Goal: Information Seeking & Learning: Learn about a topic

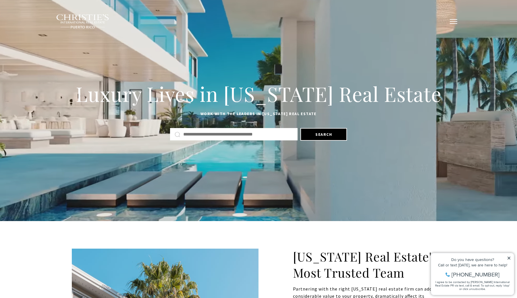
click at [454, 16] on button "button" at bounding box center [453, 21] width 15 height 17
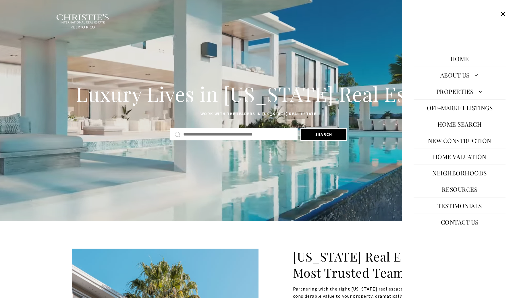
click at [275, 47] on div "Luxury Lives in Puerto Rico Real Estate Work with the leaders in Puerto Rico Re…" at bounding box center [258, 110] width 517 height 221
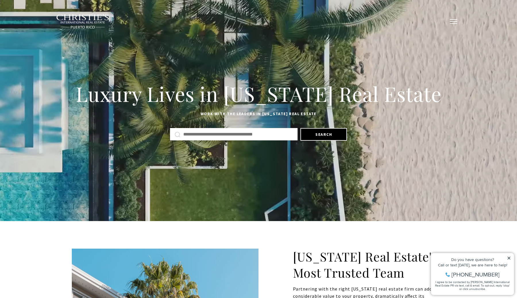
click at [451, 21] on span "button" at bounding box center [453, 21] width 7 height 1
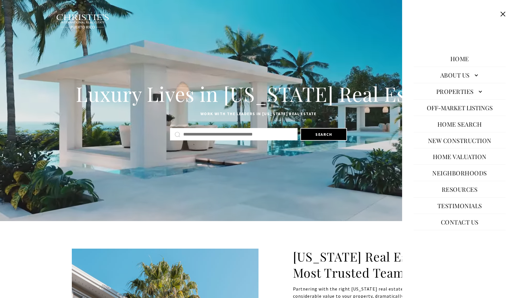
click at [476, 90] on link "Properties" at bounding box center [460, 91] width 92 height 14
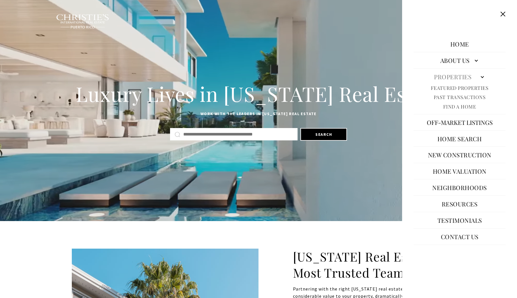
click at [446, 156] on link "New Construction" at bounding box center [459, 155] width 69 height 14
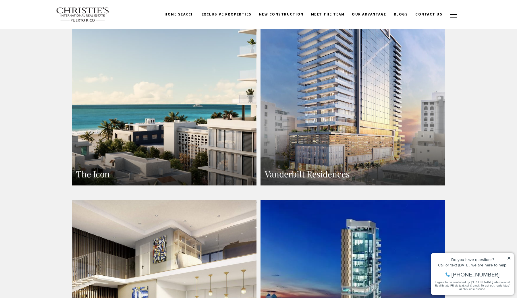
scroll to position [412, 0]
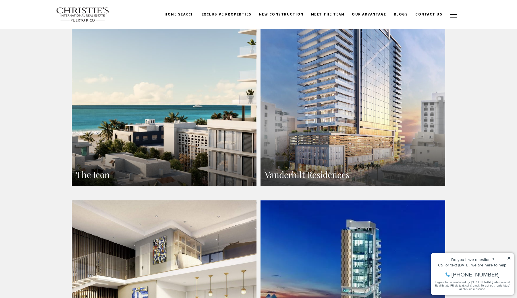
click at [323, 126] on link "Vanderbilt Residences" at bounding box center [353, 73] width 185 height 225
click at [153, 141] on link "The Icon" at bounding box center [164, 73] width 185 height 225
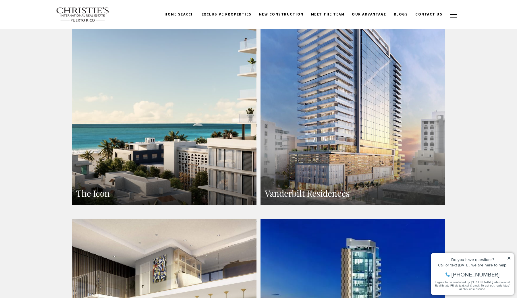
scroll to position [393, 0]
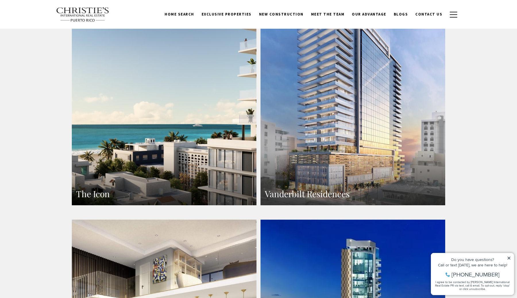
click at [379, 137] on link "Vanderbilt Residences" at bounding box center [353, 92] width 185 height 225
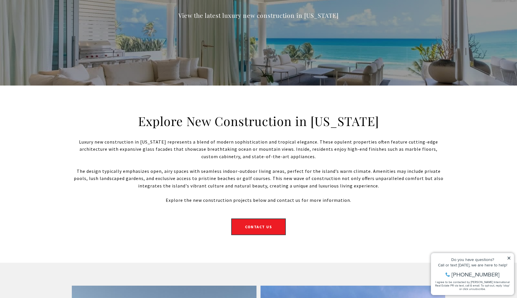
scroll to position [0, 0]
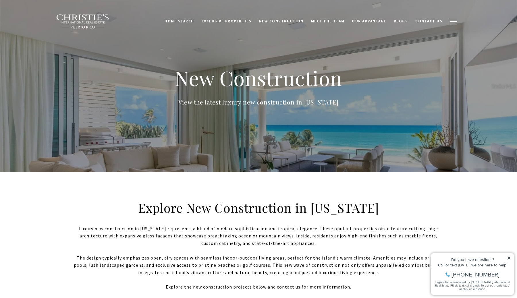
click at [508, 258] on icon at bounding box center [509, 258] width 4 height 4
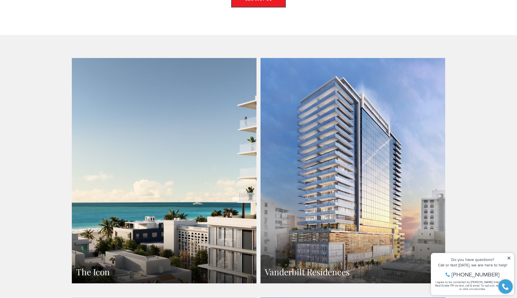
scroll to position [399, 0]
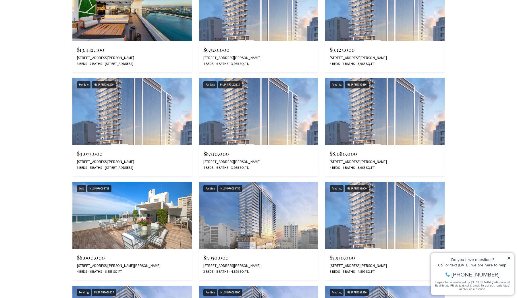
scroll to position [1248, 0]
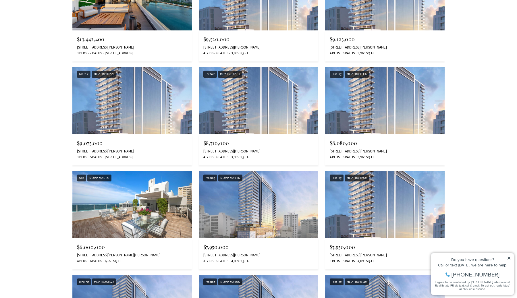
click at [164, 209] on img at bounding box center [131, 204] width 119 height 67
click at [148, 85] on img at bounding box center [131, 100] width 119 height 67
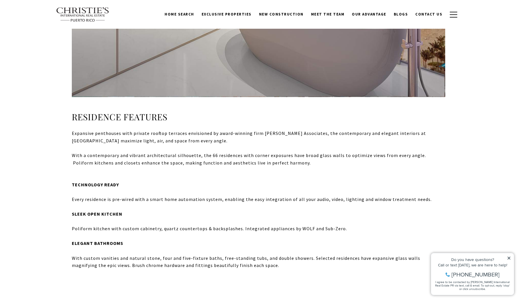
scroll to position [713, 0]
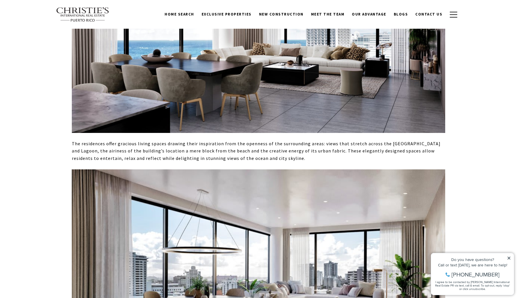
scroll to position [158, 0]
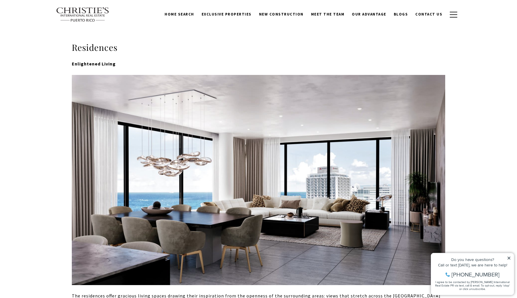
click at [509, 257] on icon at bounding box center [509, 258] width 4 height 4
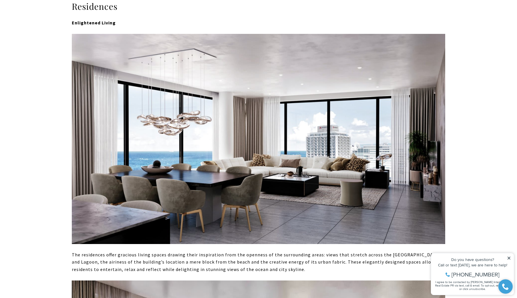
scroll to position [201, 0]
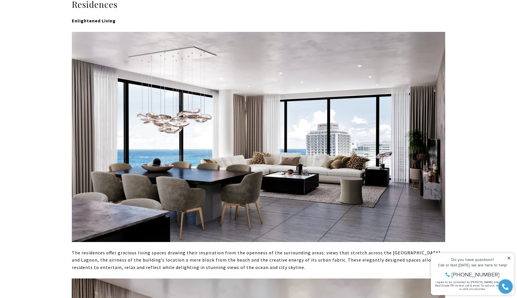
click at [510, 257] on icon at bounding box center [509, 258] width 3 height 3
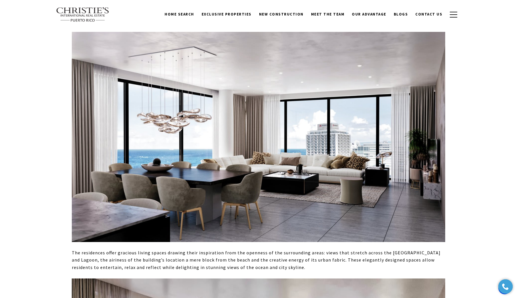
scroll to position [0, 0]
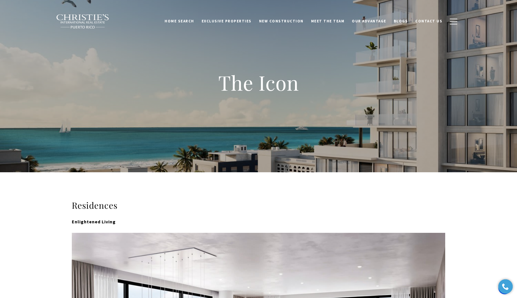
click at [215, 203] on h3 "Residences" at bounding box center [258, 205] width 373 height 11
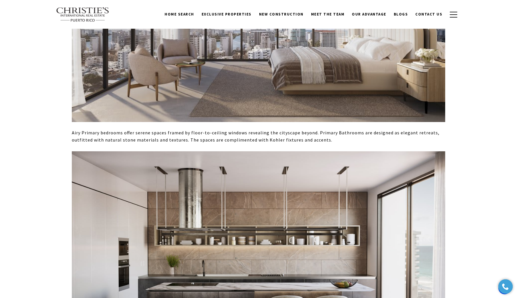
scroll to position [784, 0]
